Goal: Task Accomplishment & Management: Manage account settings

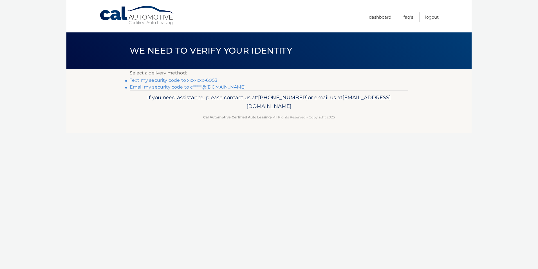
click at [146, 81] on link "Text my security code to xxx-xxx-6053" at bounding box center [174, 79] width 88 height 5
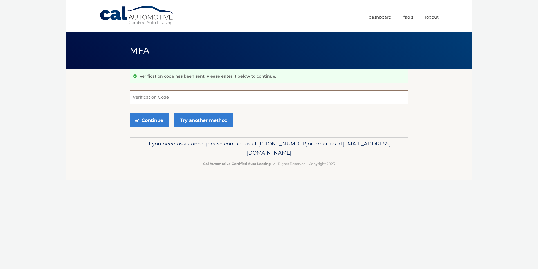
click at [142, 94] on input "Verification Code" at bounding box center [269, 97] width 279 height 14
type input "050934"
click at [130, 113] on button "Continue" at bounding box center [149, 120] width 39 height 14
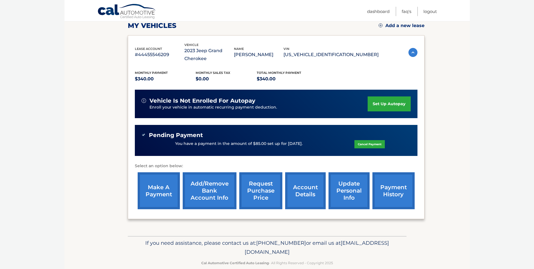
scroll to position [88, 0]
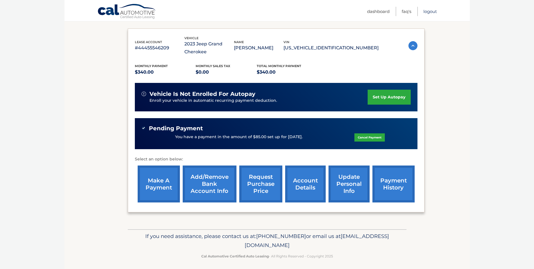
click at [430, 12] on link "Logout" at bounding box center [430, 11] width 14 height 9
